Goal: Transaction & Acquisition: Book appointment/travel/reservation

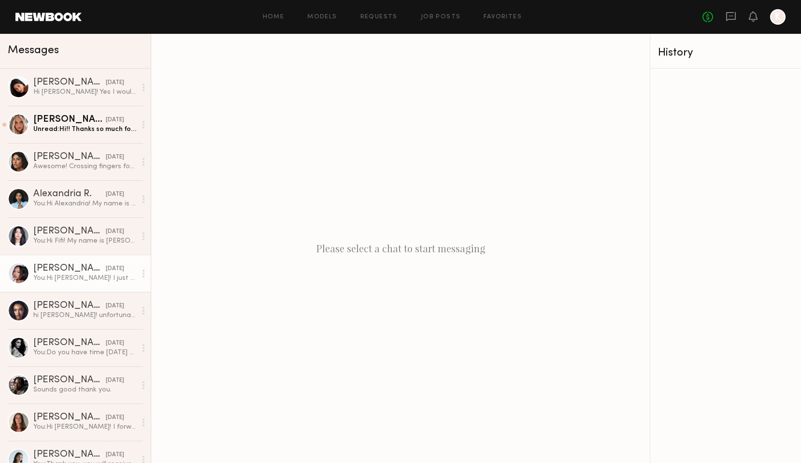
click at [68, 276] on div "You: Hi [PERSON_NAME]! I just wanted to see if you saw my above message and if …" at bounding box center [84, 278] width 103 height 9
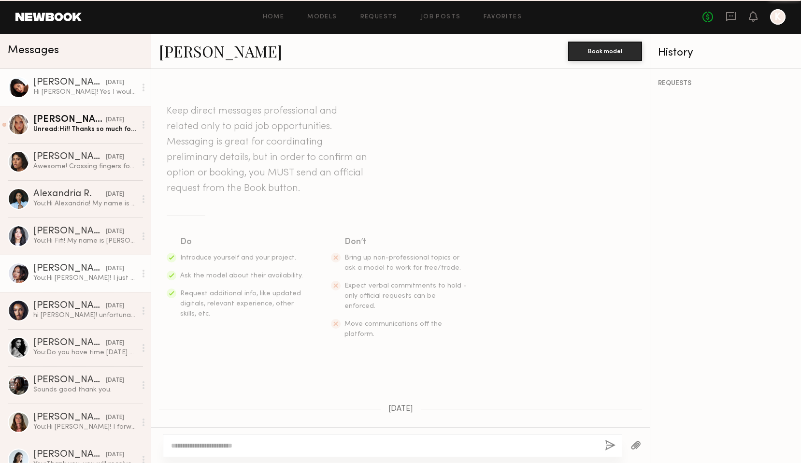
scroll to position [503, 0]
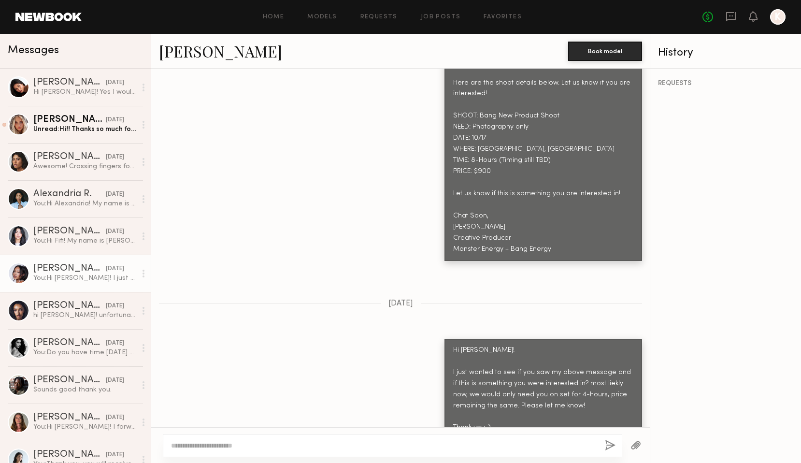
click at [195, 49] on link "[PERSON_NAME]" at bounding box center [220, 51] width 123 height 21
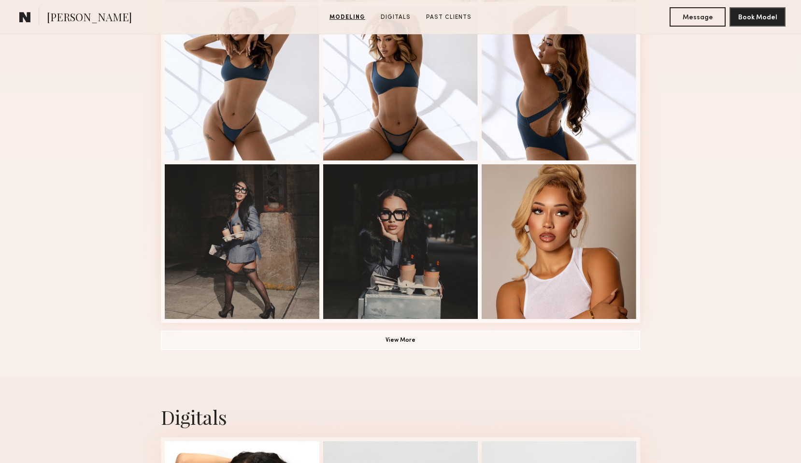
scroll to position [581, 0]
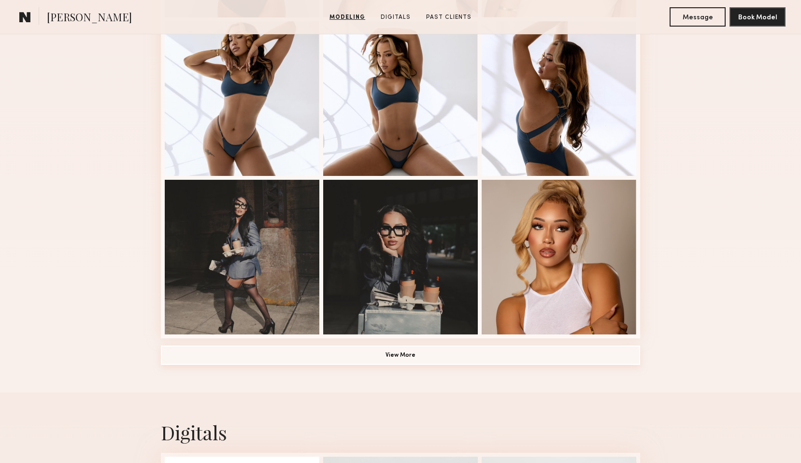
click at [376, 357] on button "View More" at bounding box center [400, 355] width 479 height 19
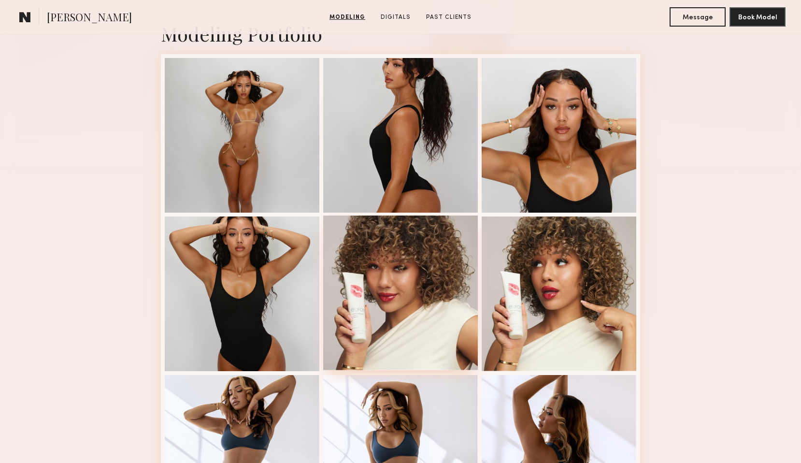
scroll to position [226, 0]
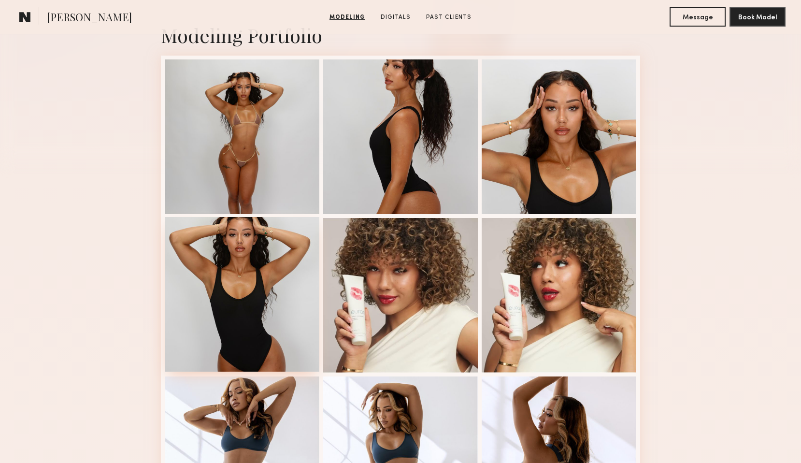
click at [282, 276] on div at bounding box center [242, 294] width 155 height 155
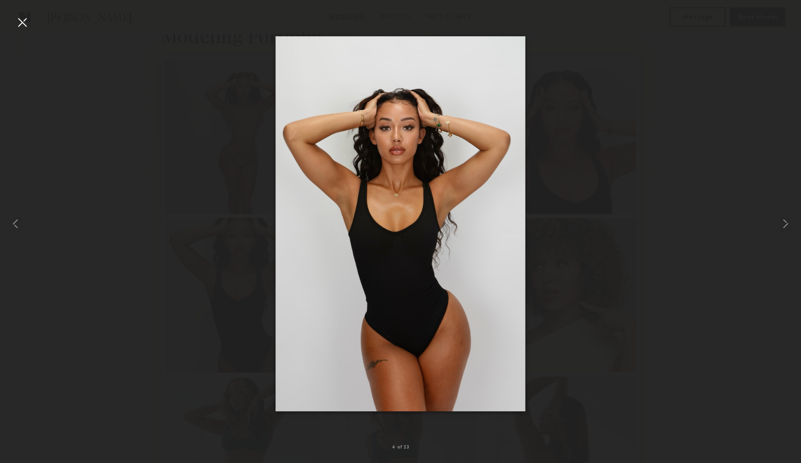
click at [659, 82] on div at bounding box center [400, 223] width 801 height 417
click at [633, 34] on div at bounding box center [400, 223] width 801 height 417
click at [25, 25] on div at bounding box center [21, 21] width 15 height 15
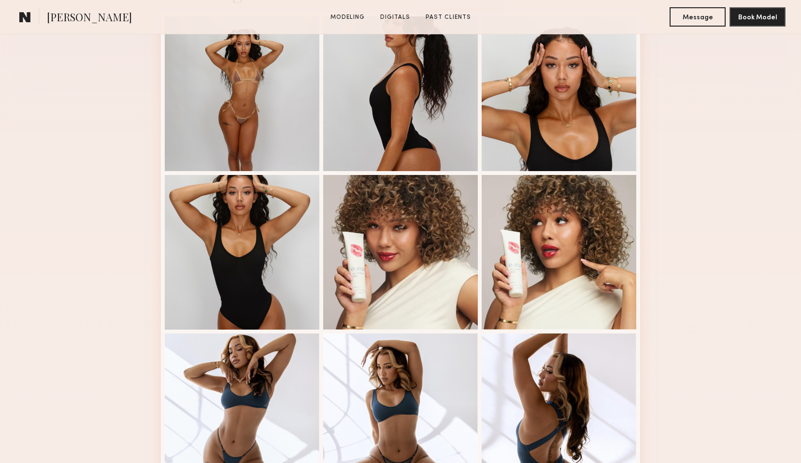
scroll to position [271, 0]
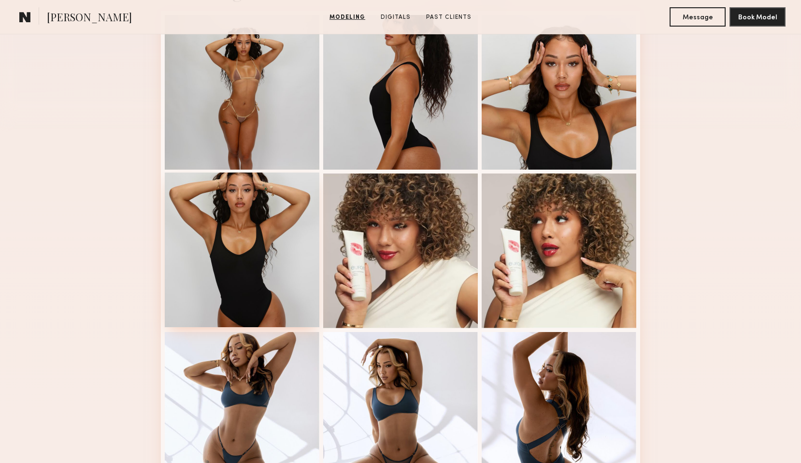
click at [271, 245] on div at bounding box center [242, 250] width 155 height 155
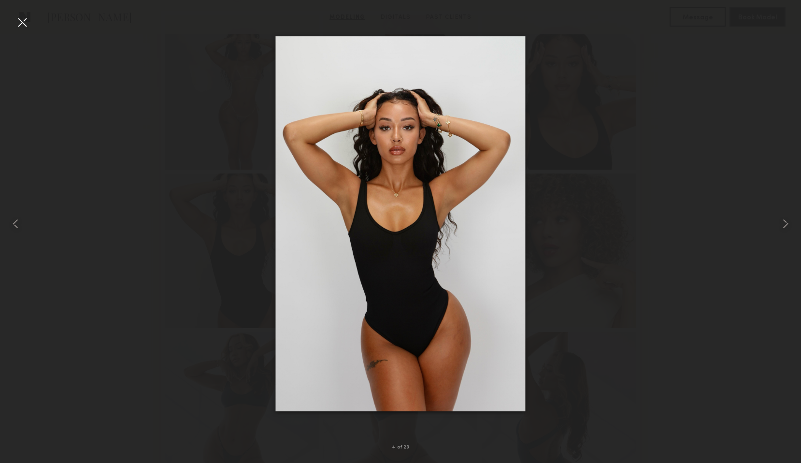
click at [128, 67] on div at bounding box center [400, 223] width 801 height 417
click at [18, 23] on div at bounding box center [21, 21] width 15 height 15
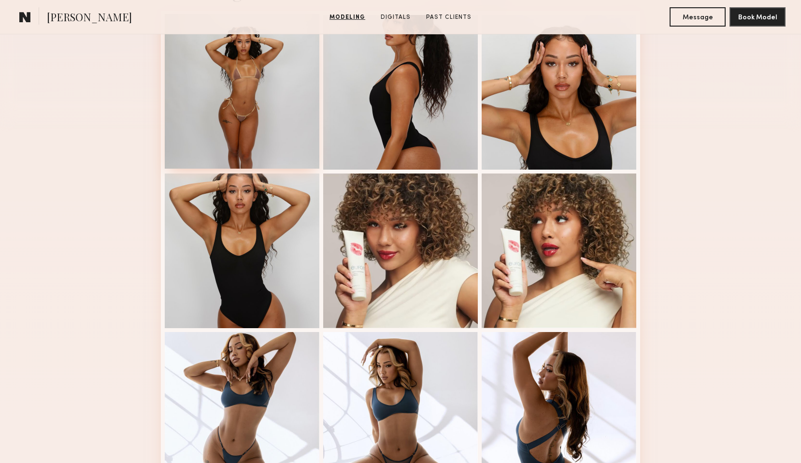
scroll to position [0, 0]
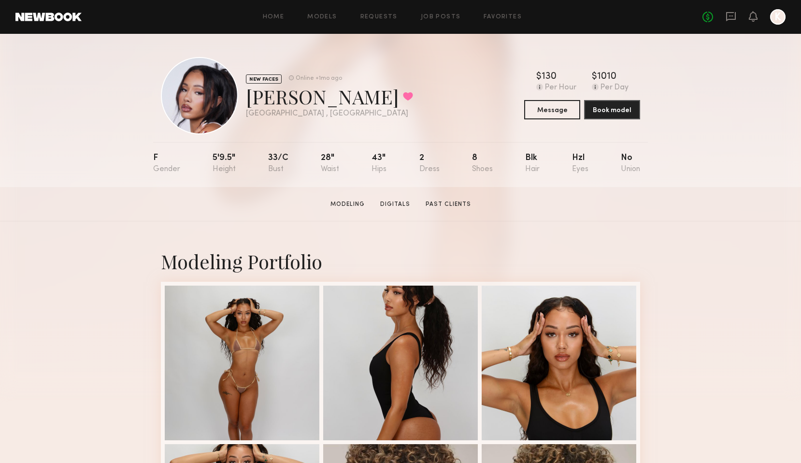
click at [223, 48] on nb-model-profile-header "NEW FACES Online +1mo ago Riley G. Favorited Los Angeles , CA Online +1mo ago $…" at bounding box center [400, 84] width 495 height 101
click at [734, 24] on div "No fees up to $5,000 K" at bounding box center [744, 16] width 83 height 15
click at [734, 14] on icon at bounding box center [731, 16] width 11 height 11
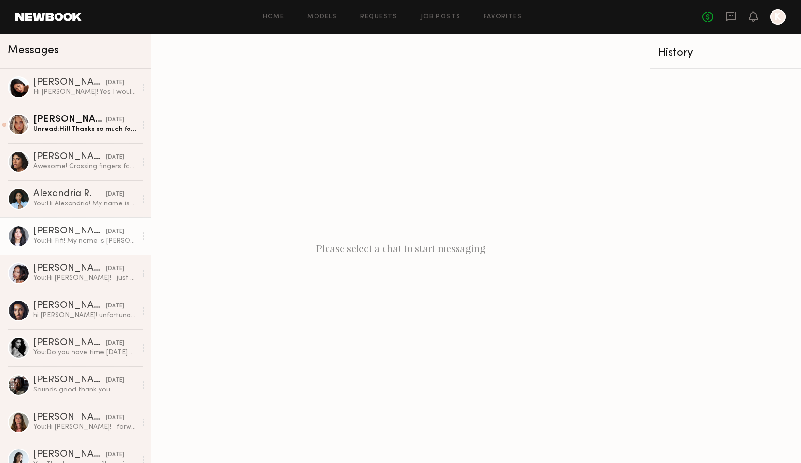
click at [69, 243] on div "You: Hi Fifi! My name is Kayla Selenski and I am a Producer for Monster Energy …" at bounding box center [84, 240] width 103 height 9
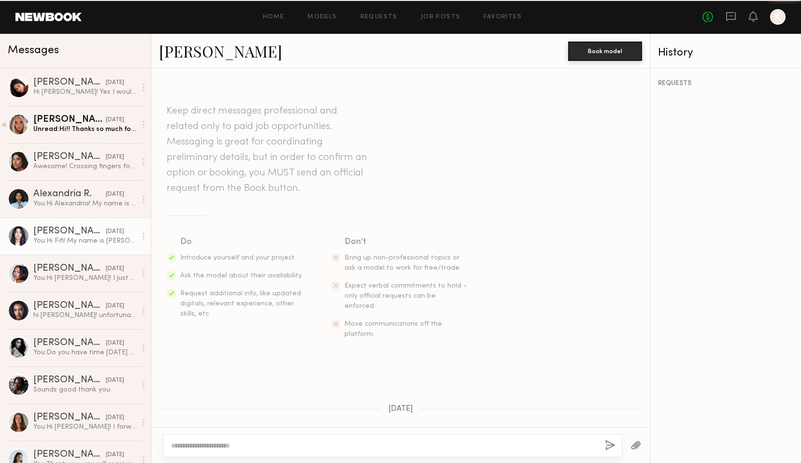
scroll to position [325, 0]
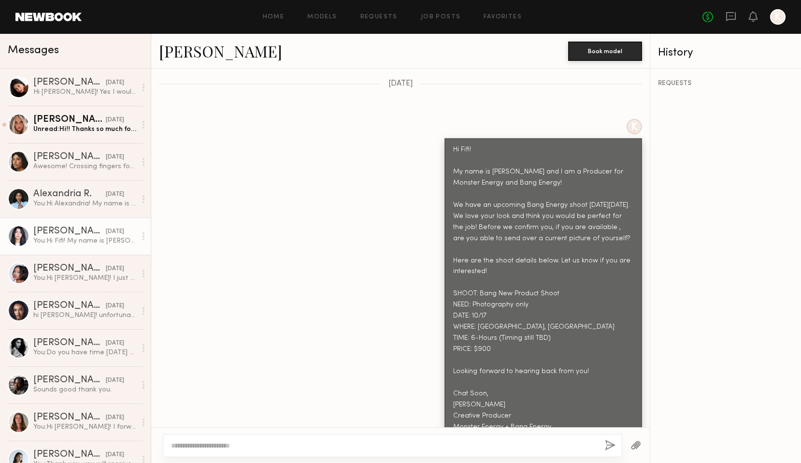
click at [170, 50] on link "[PERSON_NAME]" at bounding box center [220, 51] width 123 height 21
click at [64, 200] on div "You: Hi Alexandria! My name is Kayla Selenski and I am a Producer for Monster E…" at bounding box center [84, 203] width 103 height 9
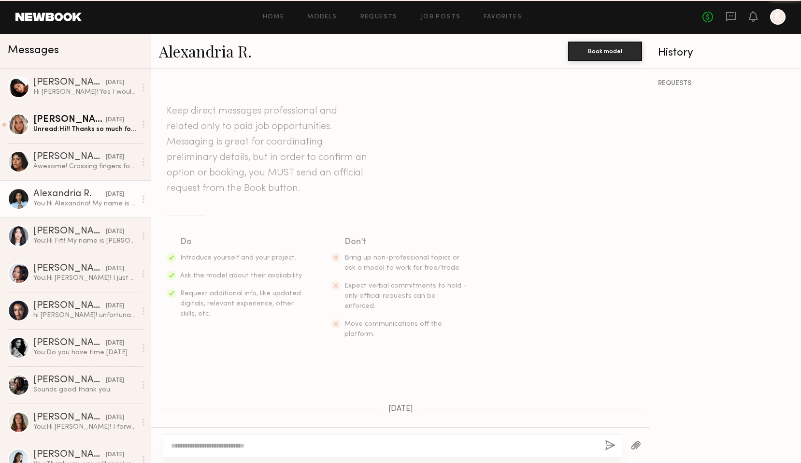
scroll to position [325, 0]
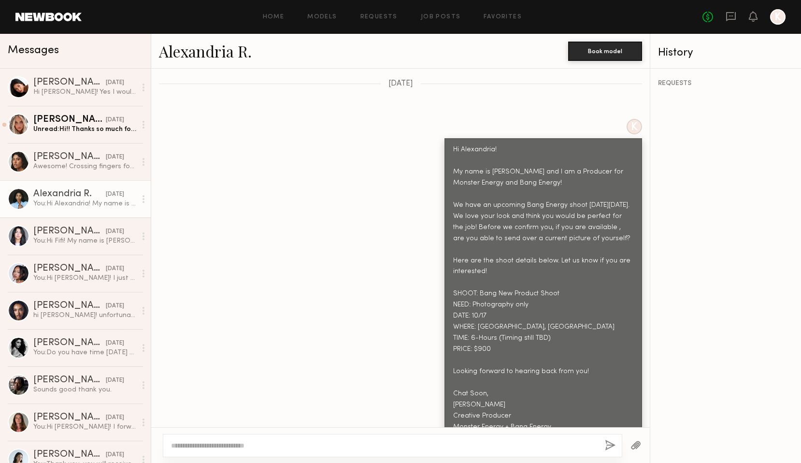
click at [221, 53] on link "Alexandria R." at bounding box center [205, 51] width 93 height 21
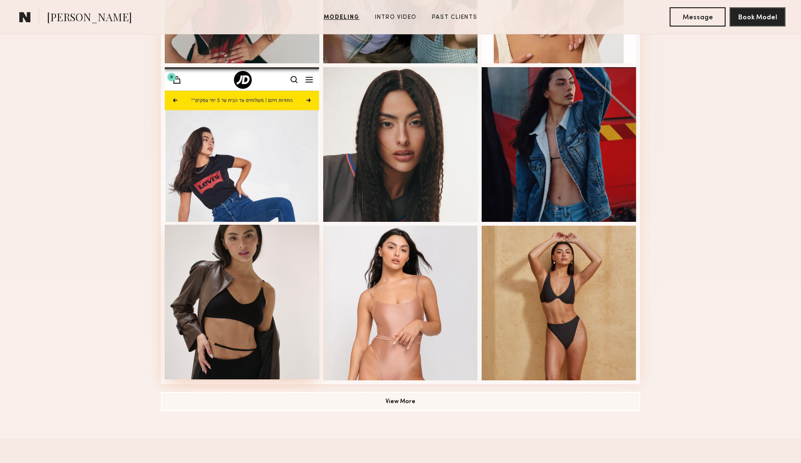
scroll to position [533, 0]
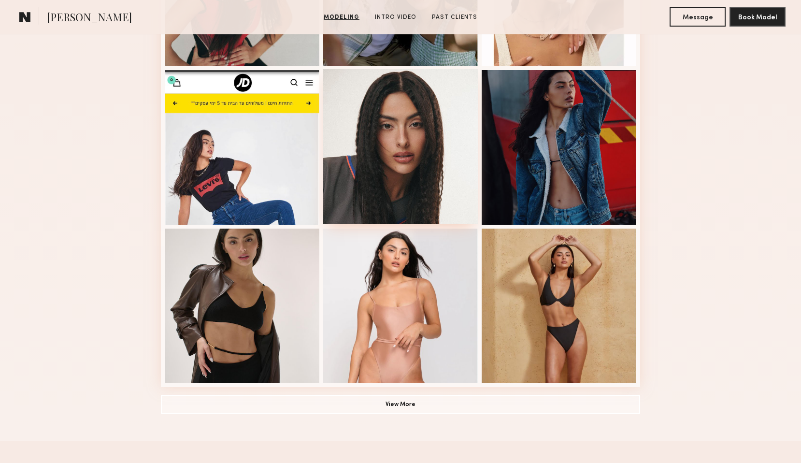
click at [401, 135] on div at bounding box center [400, 146] width 155 height 155
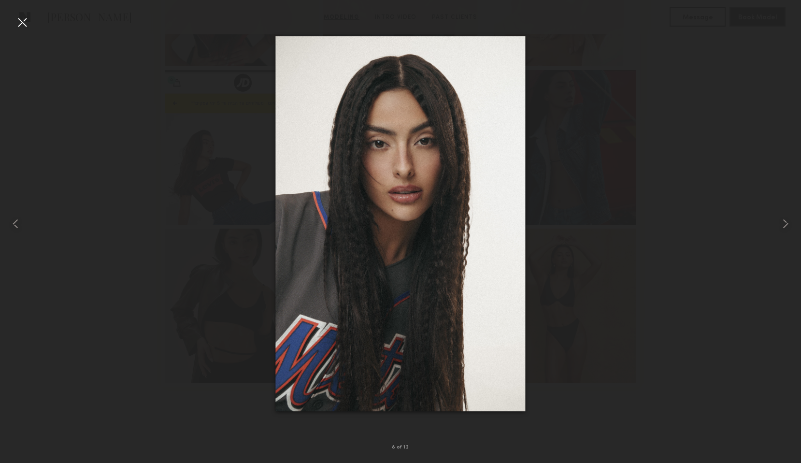
click at [88, 63] on div at bounding box center [400, 223] width 801 height 417
click at [22, 20] on div at bounding box center [21, 21] width 15 height 15
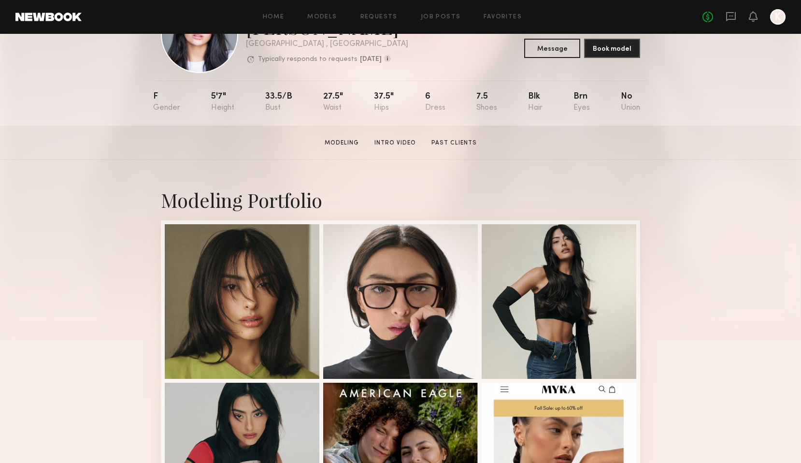
scroll to position [86, 0]
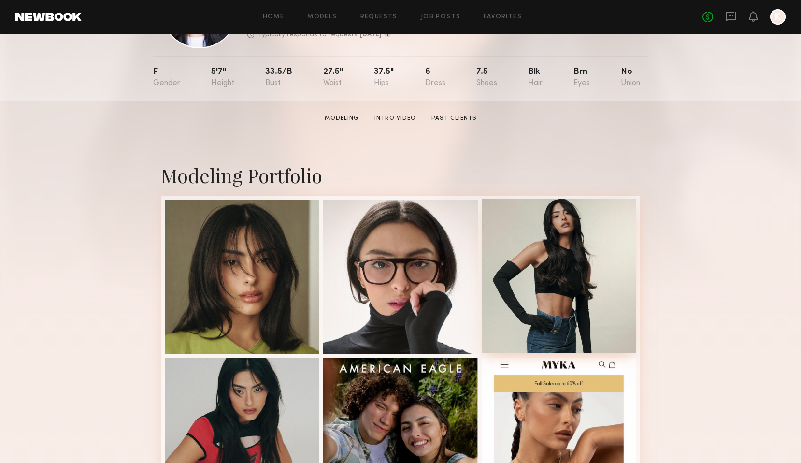
click at [576, 258] on div at bounding box center [559, 276] width 155 height 155
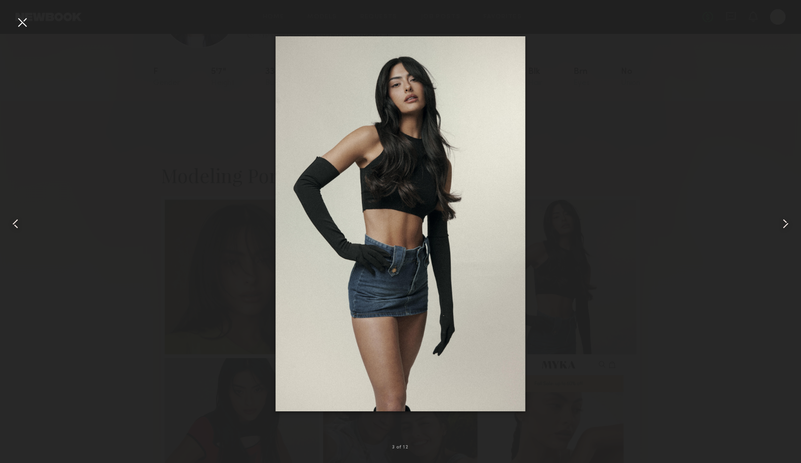
click at [24, 24] on div at bounding box center [21, 21] width 15 height 15
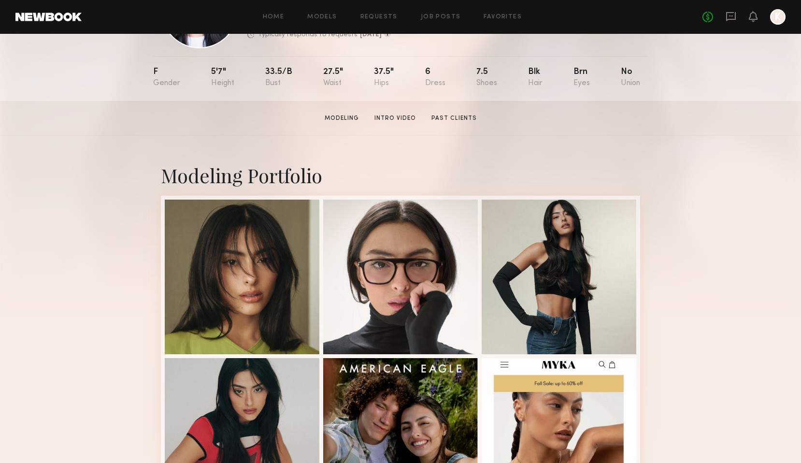
scroll to position [0, 0]
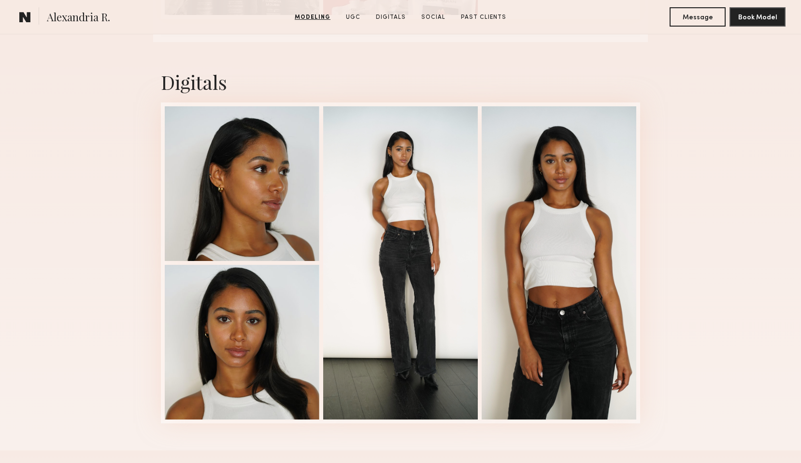
scroll to position [1566, 0]
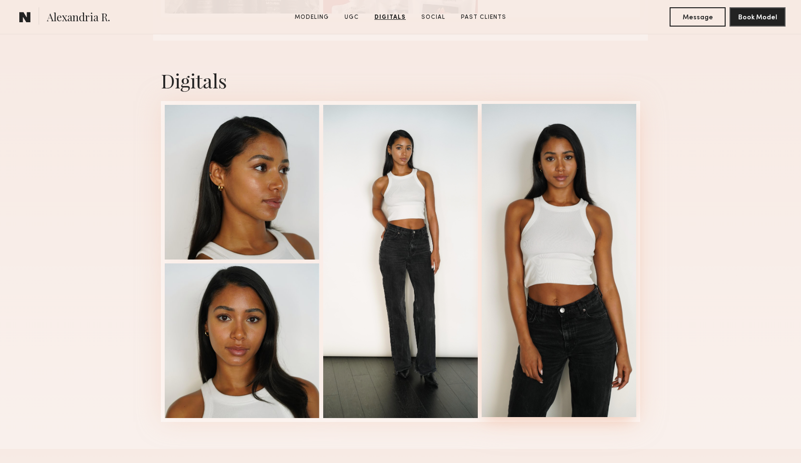
click at [594, 196] on div at bounding box center [559, 260] width 155 height 313
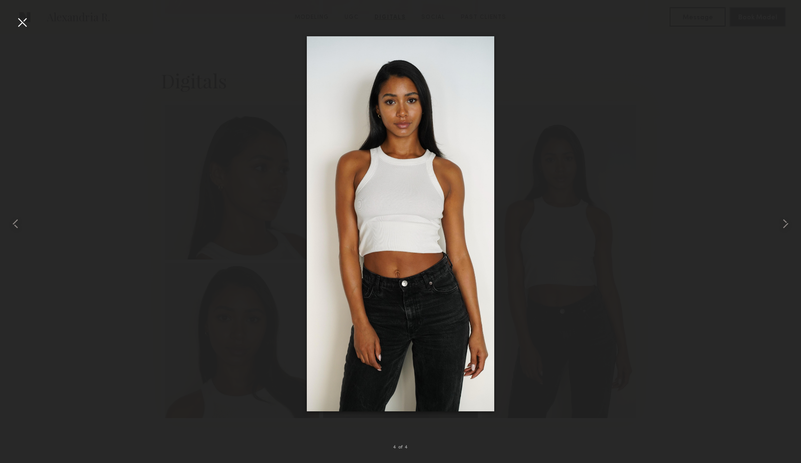
click at [572, 83] on div at bounding box center [400, 223] width 801 height 417
click at [18, 23] on div at bounding box center [21, 21] width 15 height 15
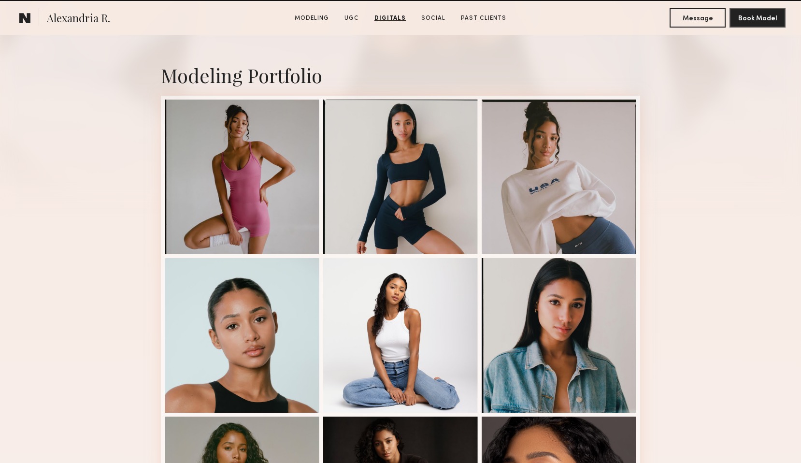
scroll to position [0, 0]
